Goal: Information Seeking & Learning: Learn about a topic

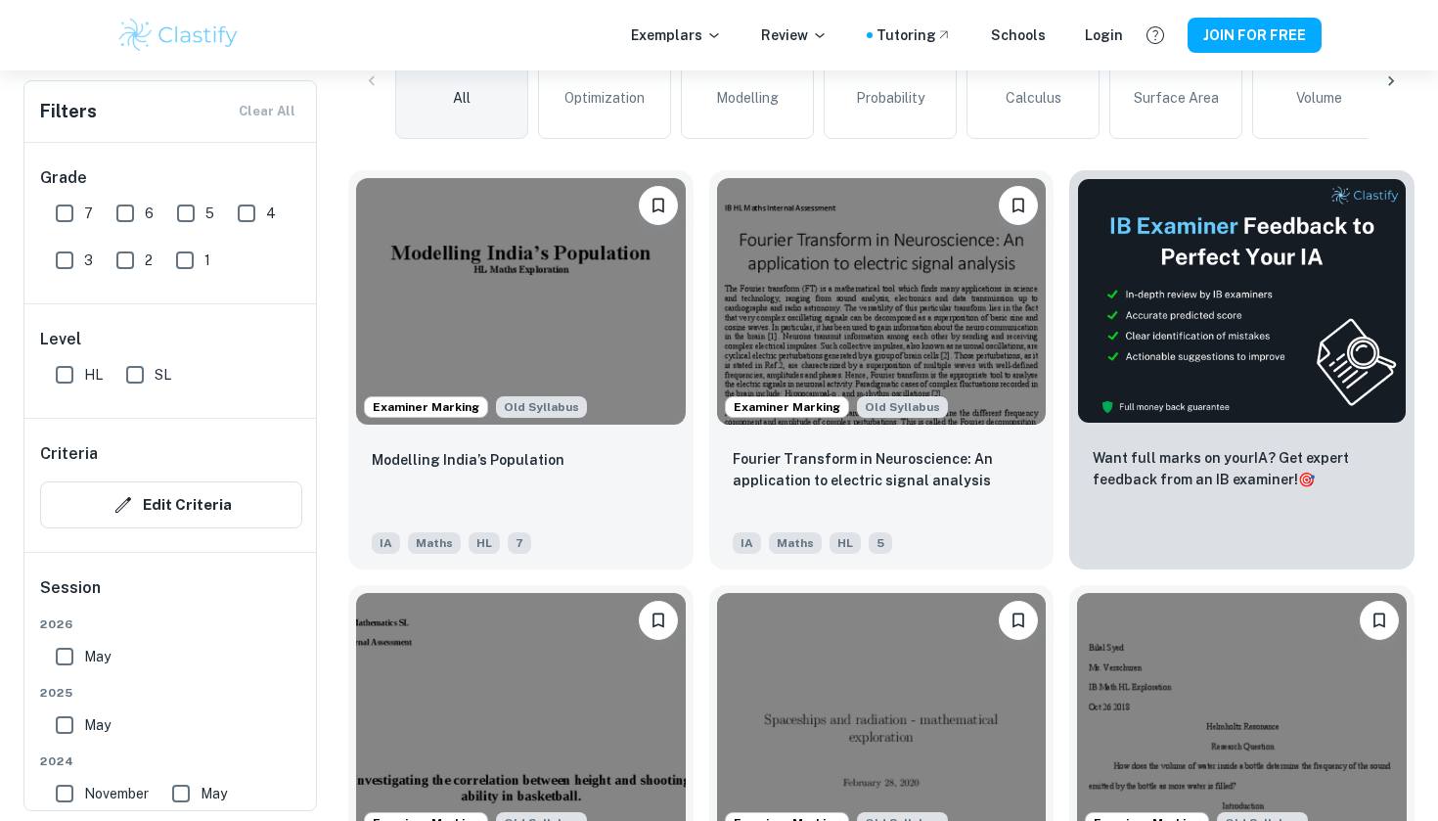
scroll to position [521, 0]
click at [634, 310] on img at bounding box center [521, 299] width 330 height 247
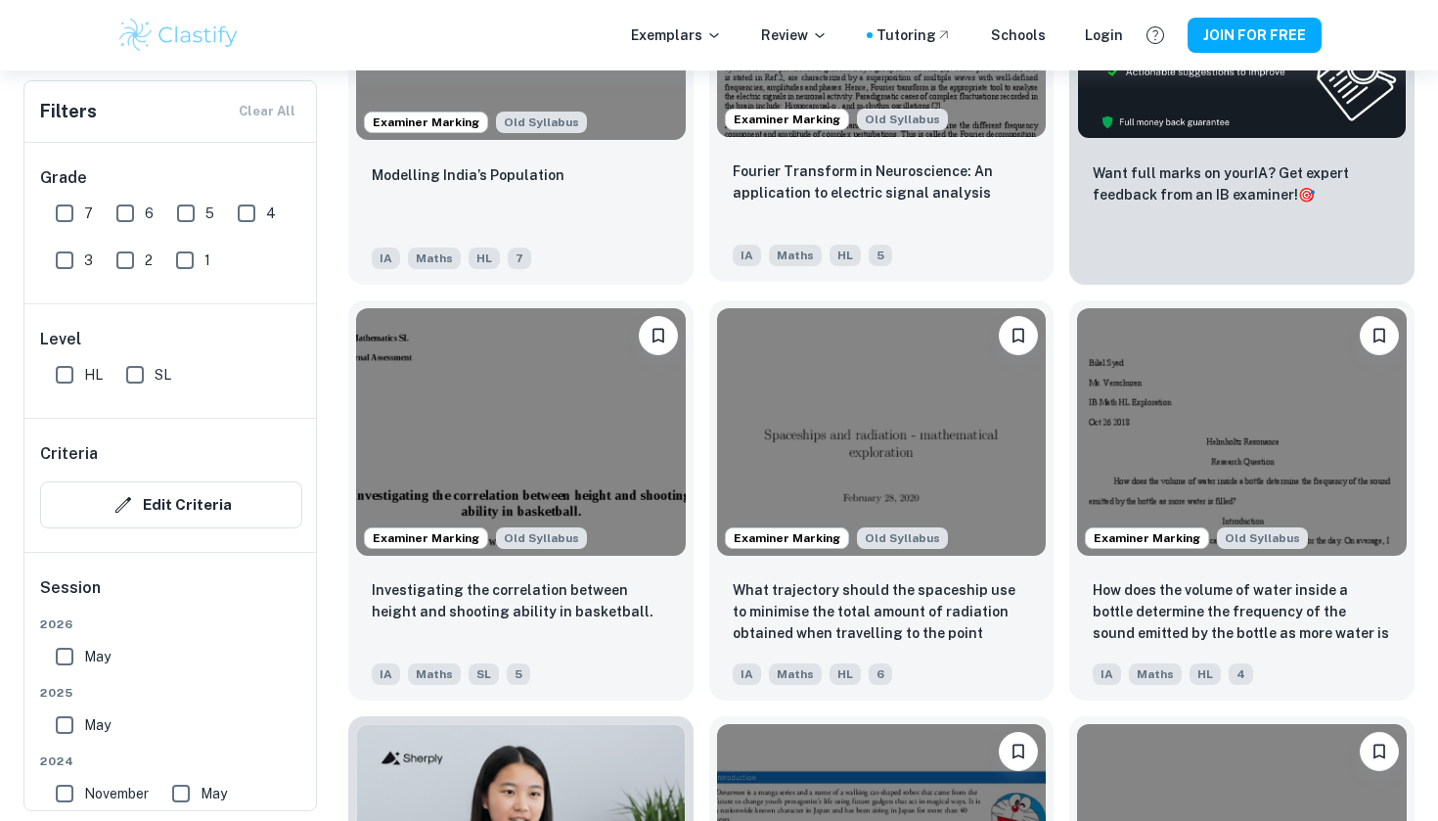
scroll to position [852, 0]
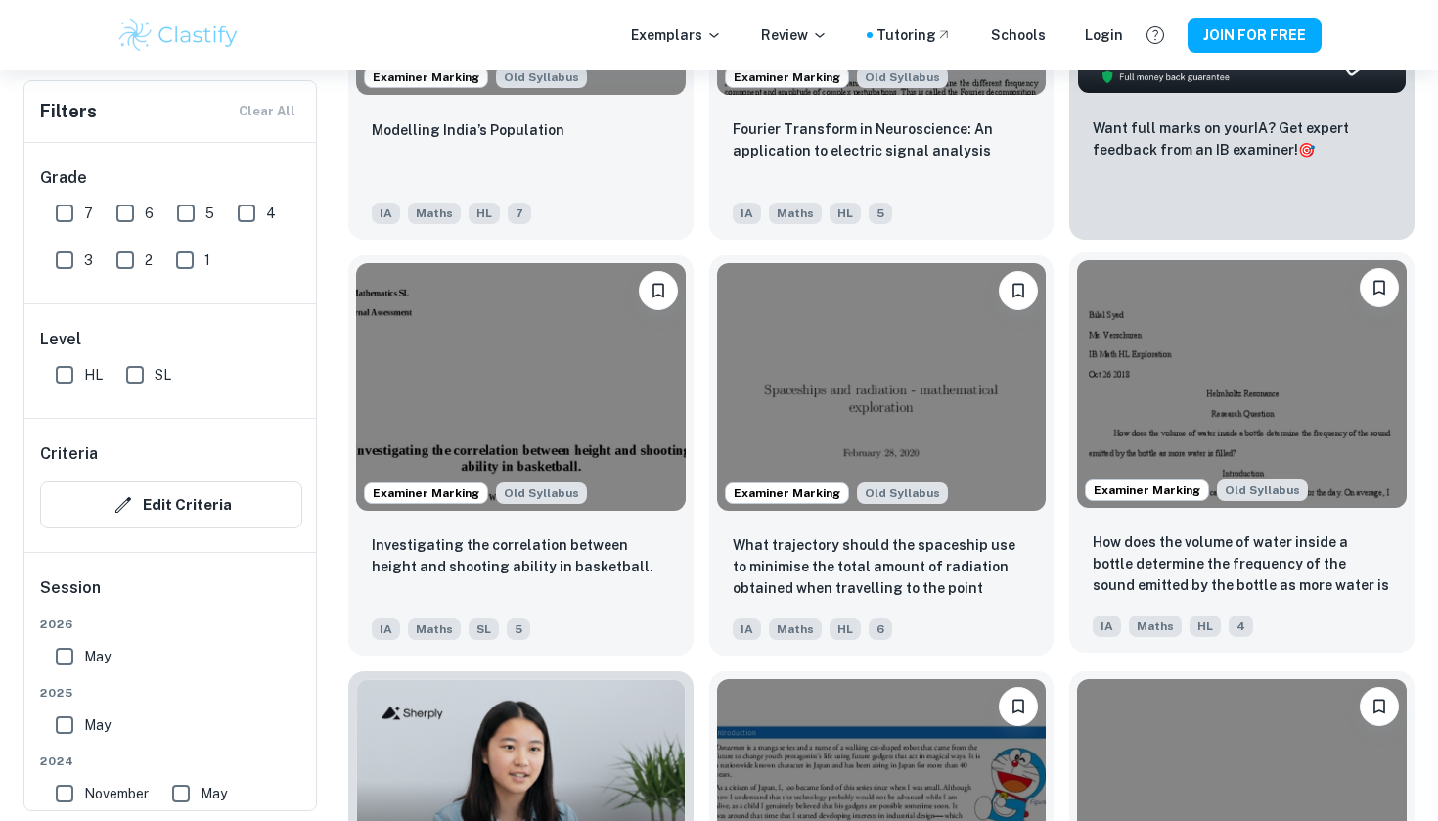
click at [1211, 417] on img at bounding box center [1242, 383] width 330 height 247
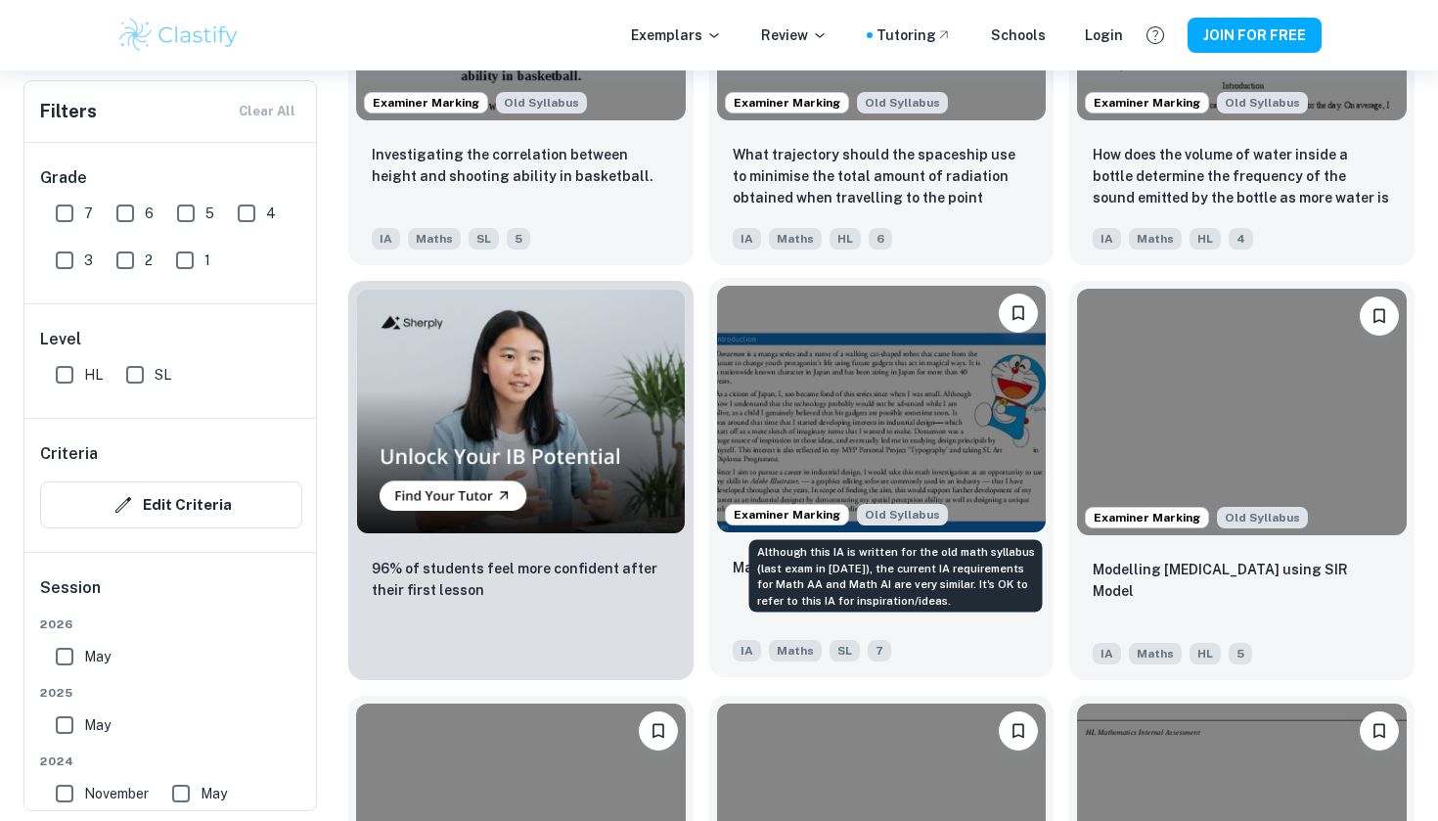
scroll to position [1188, 0]
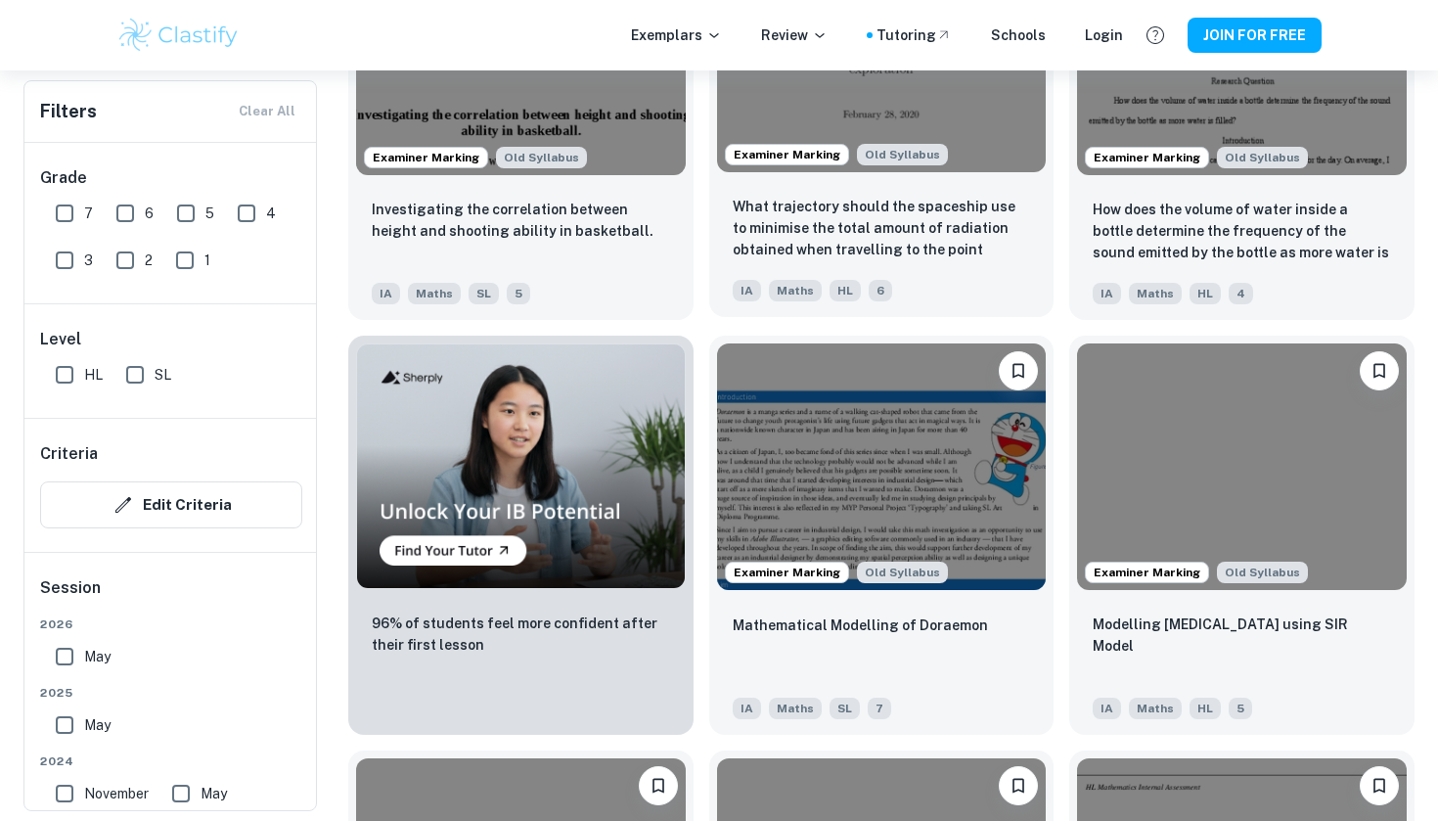
click at [872, 124] on img at bounding box center [882, 48] width 330 height 247
